Goal: Information Seeking & Learning: Learn about a topic

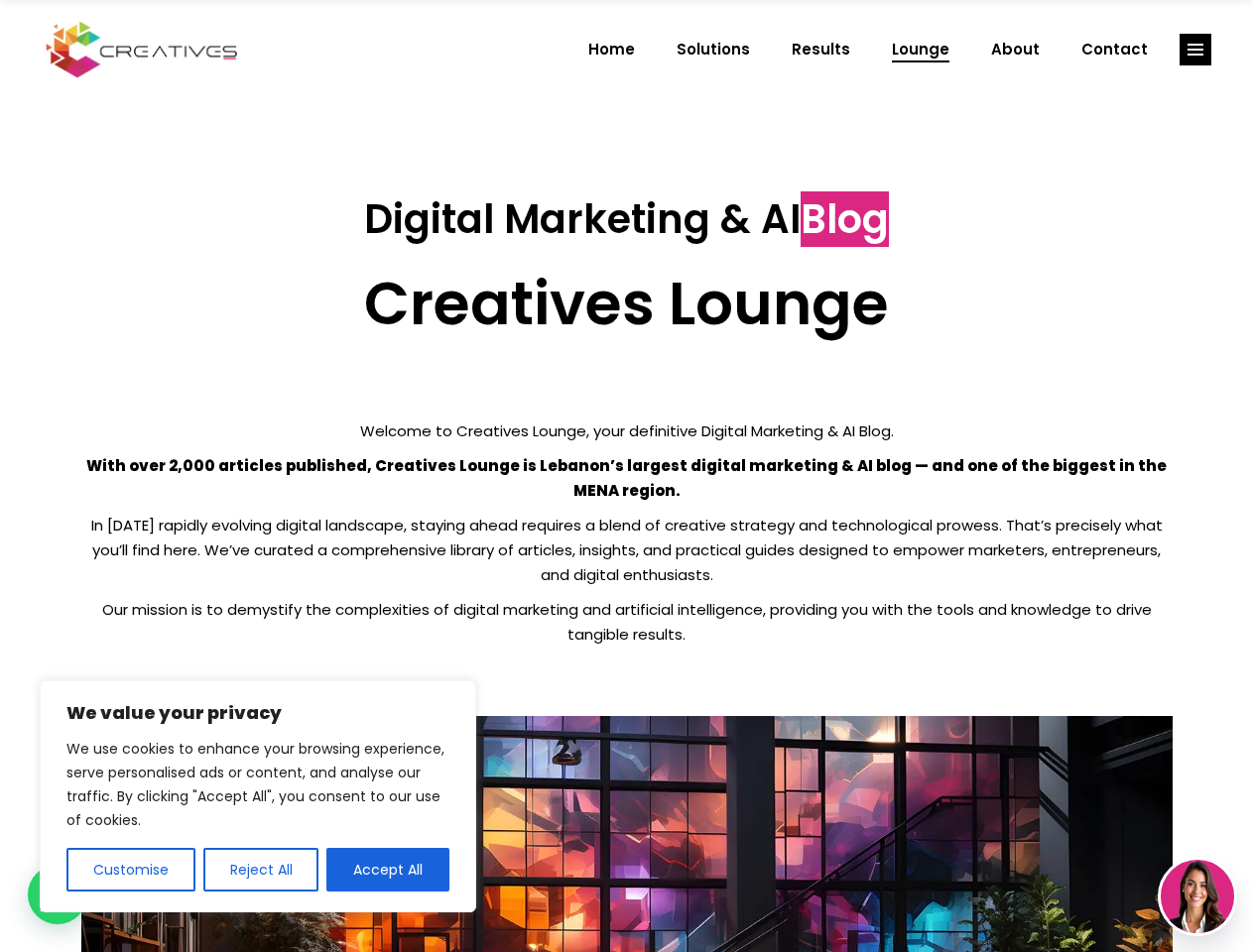
click at [626, 476] on p "With over 2,000 articles published, Creatives Lounge is Lebanon’s largest digit…" at bounding box center [627, 478] width 1092 height 50
click at [129, 870] on button "Customise" at bounding box center [130, 870] width 128 height 44
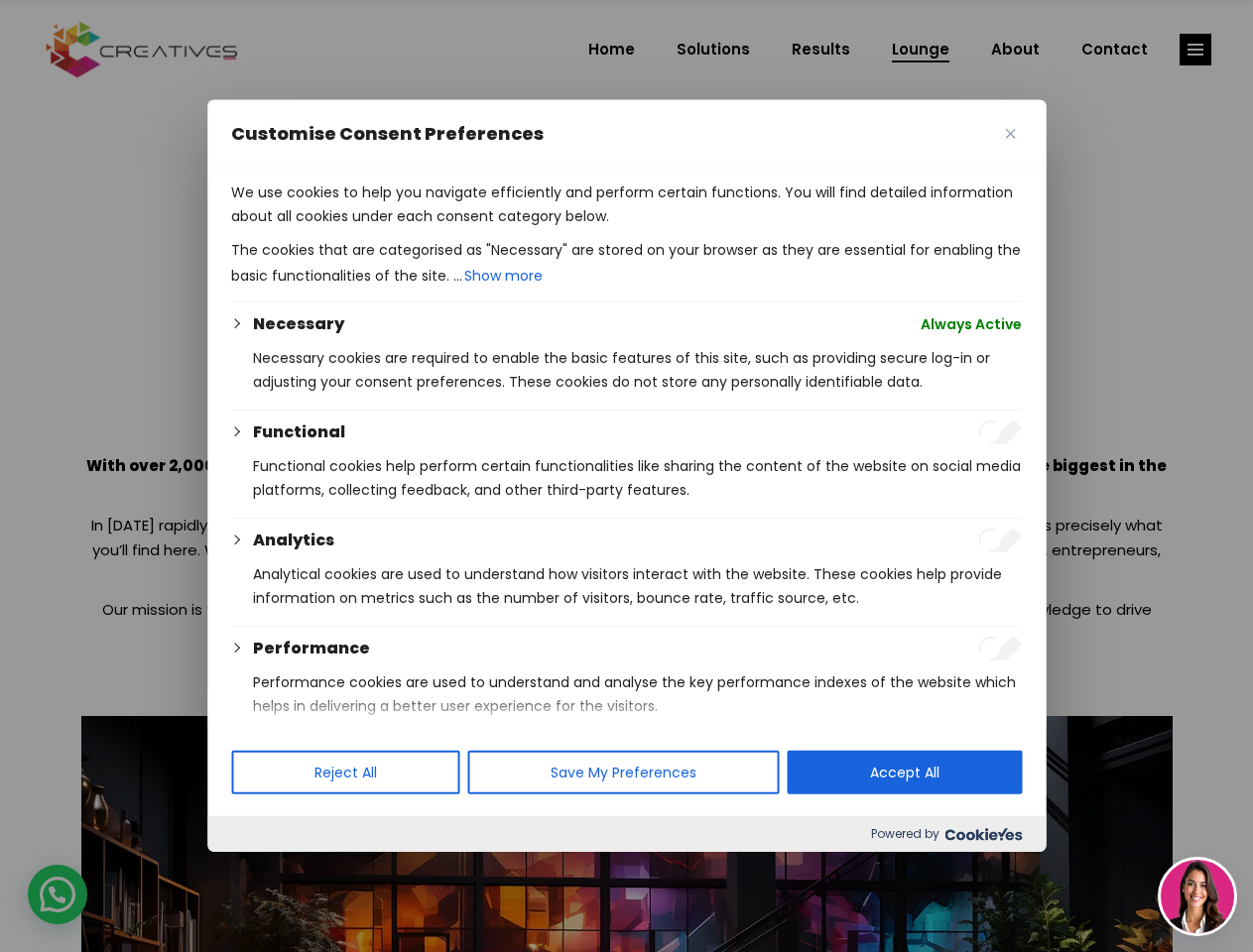
click at [260, 870] on div at bounding box center [626, 476] width 1253 height 952
click at [387, 228] on p "We use cookies to help you navigate efficiently and perform certain functions. …" at bounding box center [626, 204] width 791 height 48
click at [1195, 50] on div at bounding box center [626, 476] width 1253 height 952
click at [1197, 896] on img at bounding box center [1197, 897] width 74 height 74
